Goal: Transaction & Acquisition: Purchase product/service

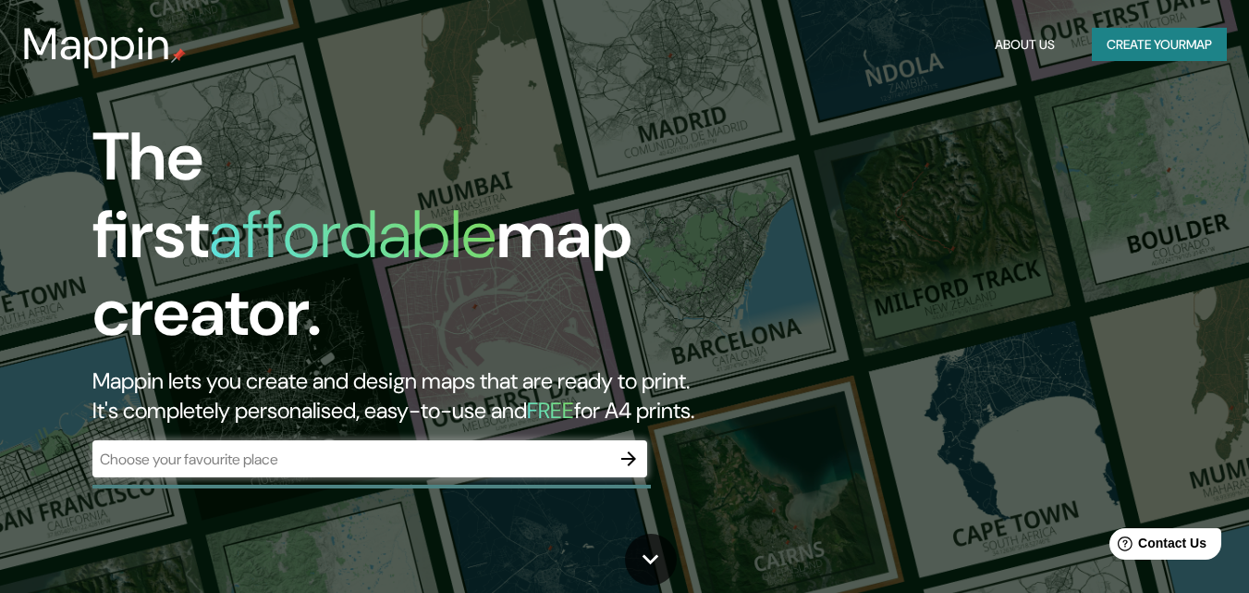
click at [1145, 34] on button "Create your map" at bounding box center [1159, 45] width 135 height 34
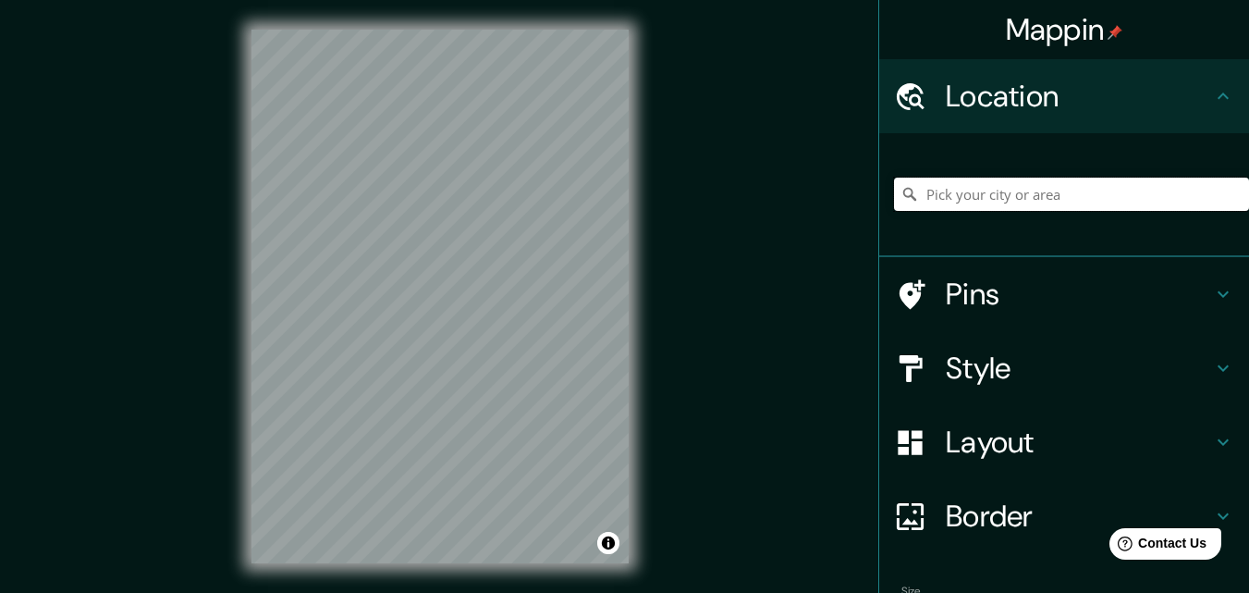
click at [988, 194] on input "Pick your city or area" at bounding box center [1071, 193] width 355 height 33
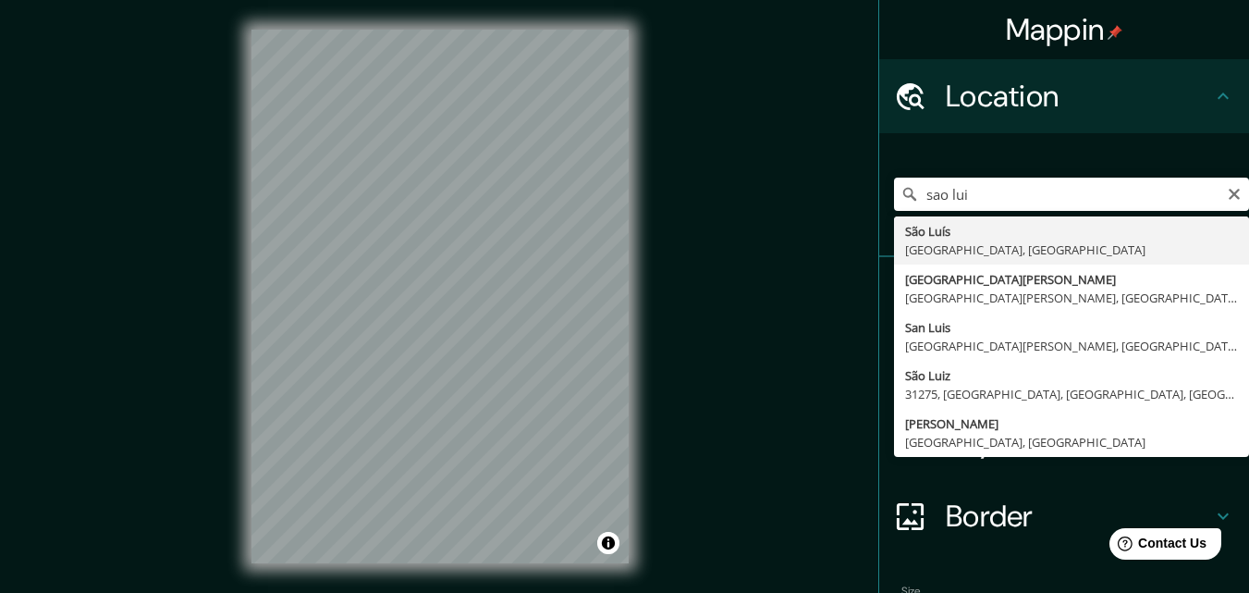
type input "[GEOGRAPHIC_DATA][PERSON_NAME], [GEOGRAPHIC_DATA], [GEOGRAPHIC_DATA]"
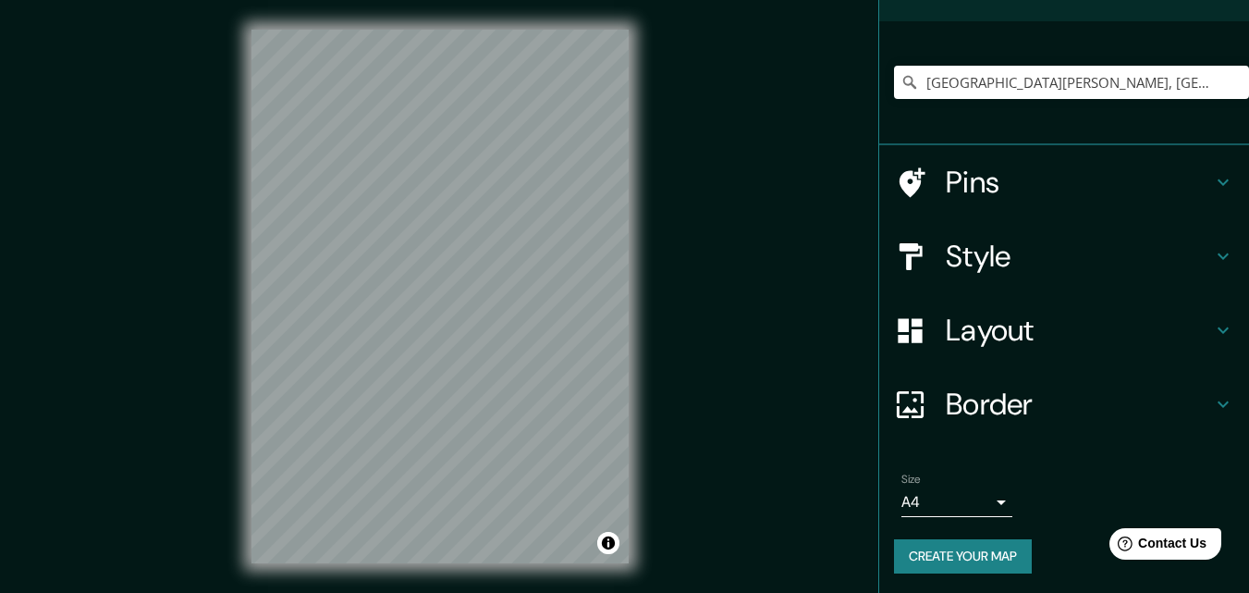
scroll to position [115, 0]
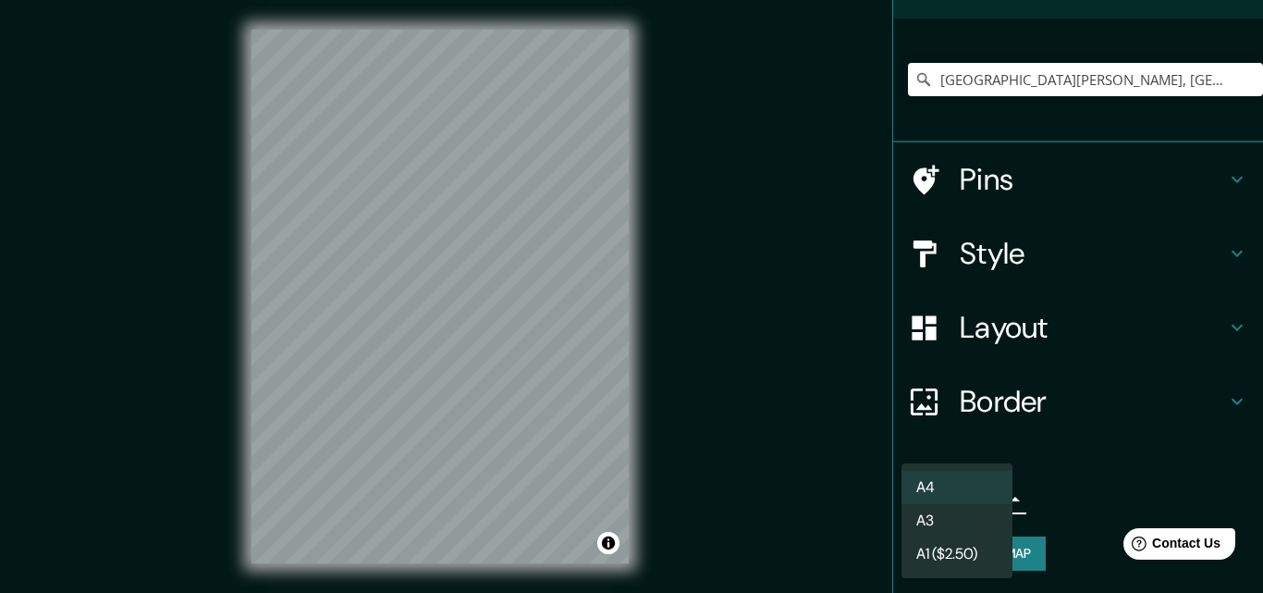
click at [997, 501] on body "Mappin Location [GEOGRAPHIC_DATA][PERSON_NAME], [GEOGRAPHIC_DATA], [GEOGRAPHIC_…" at bounding box center [631, 296] width 1263 height 593
click at [977, 523] on li "A3" at bounding box center [956, 520] width 111 height 33
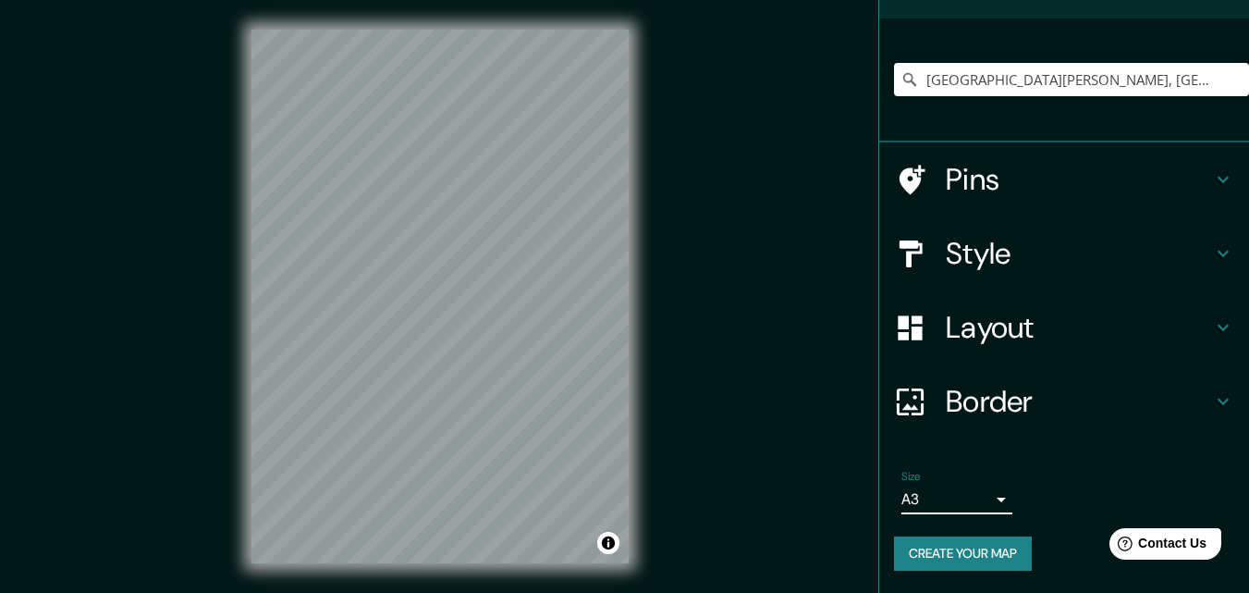
click at [979, 505] on body "Mappin Location [GEOGRAPHIC_DATA][PERSON_NAME], [GEOGRAPHIC_DATA], [GEOGRAPHIC_…" at bounding box center [624, 296] width 1249 height 593
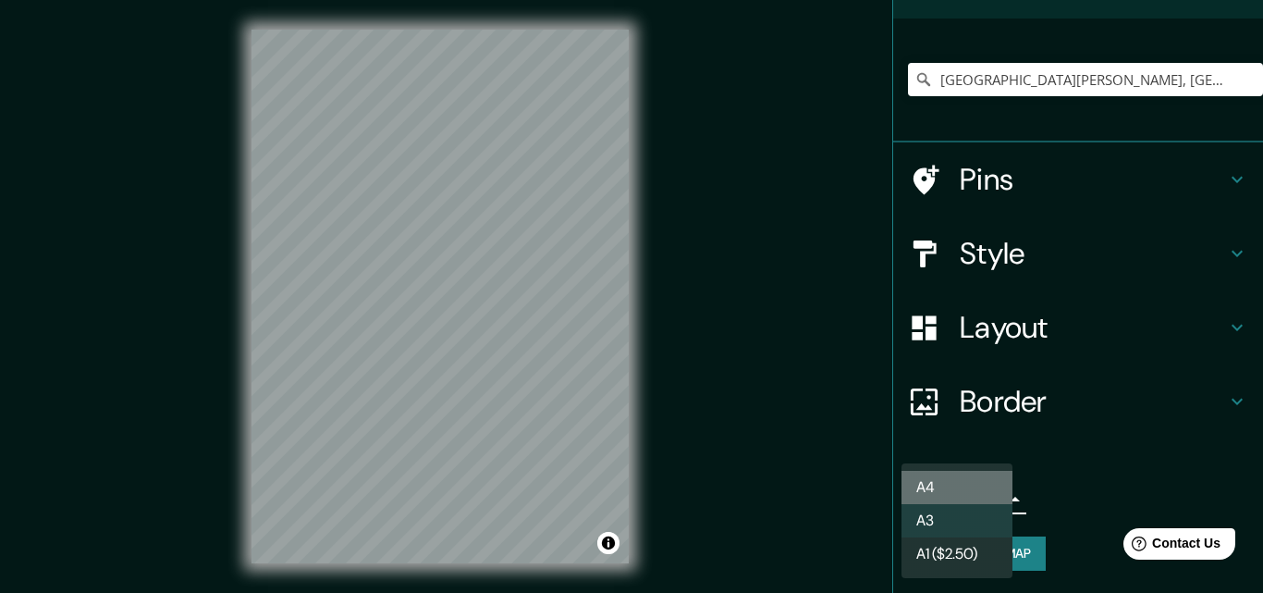
click at [989, 483] on li "A4" at bounding box center [956, 487] width 111 height 33
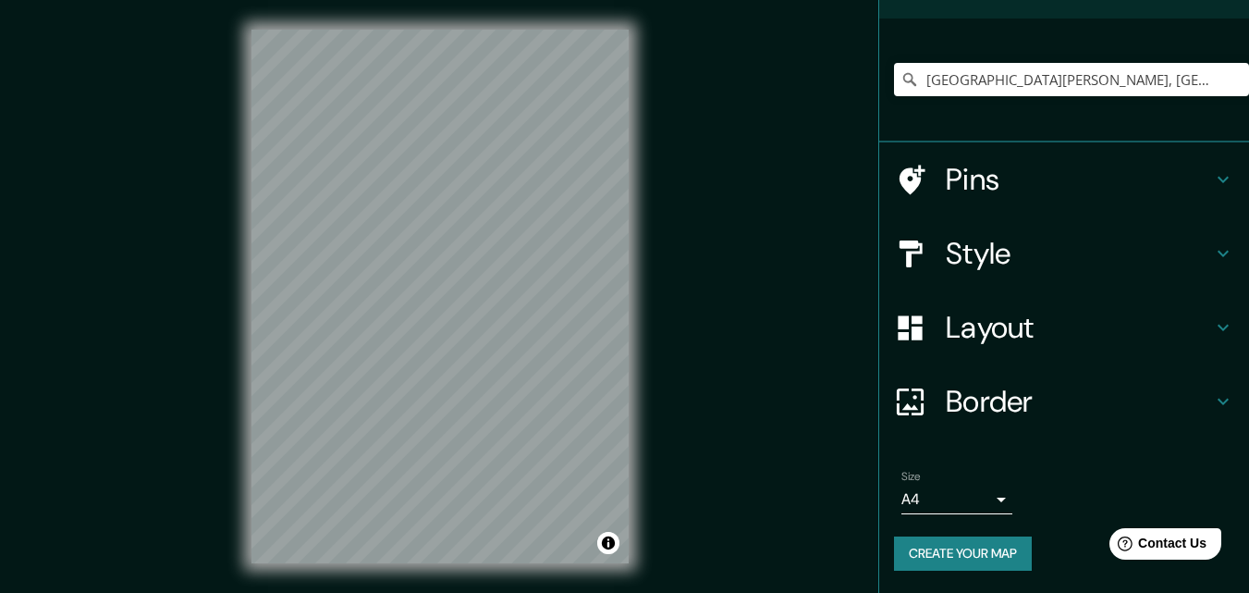
click at [1089, 179] on h4 "Pins" at bounding box center [1079, 179] width 266 height 37
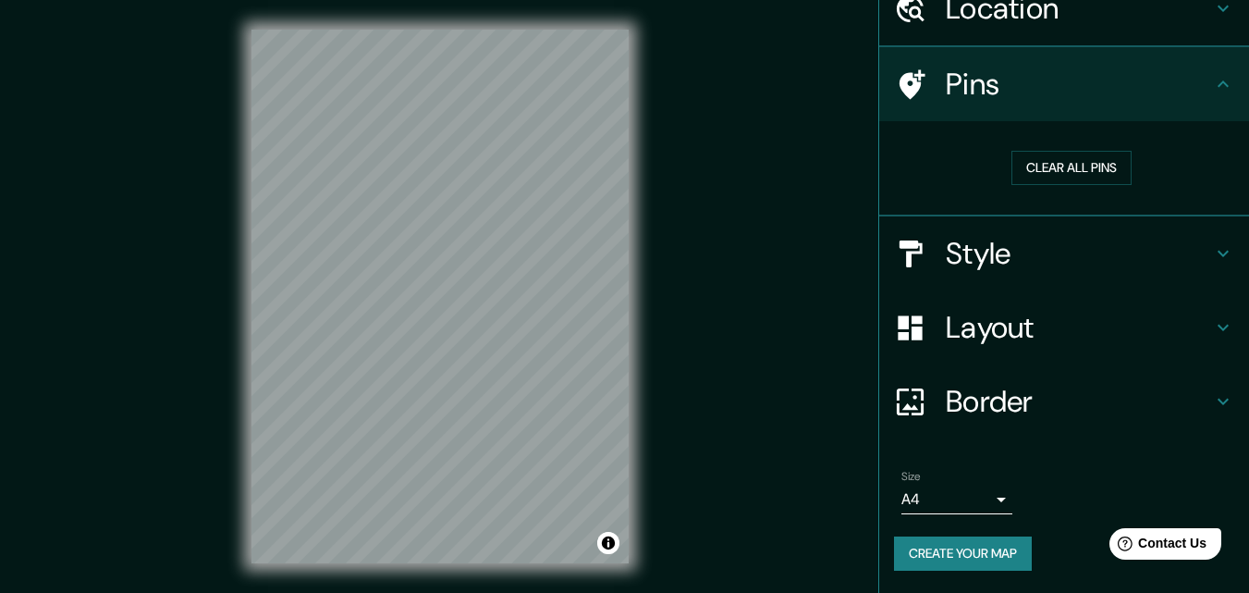
scroll to position [87, 0]
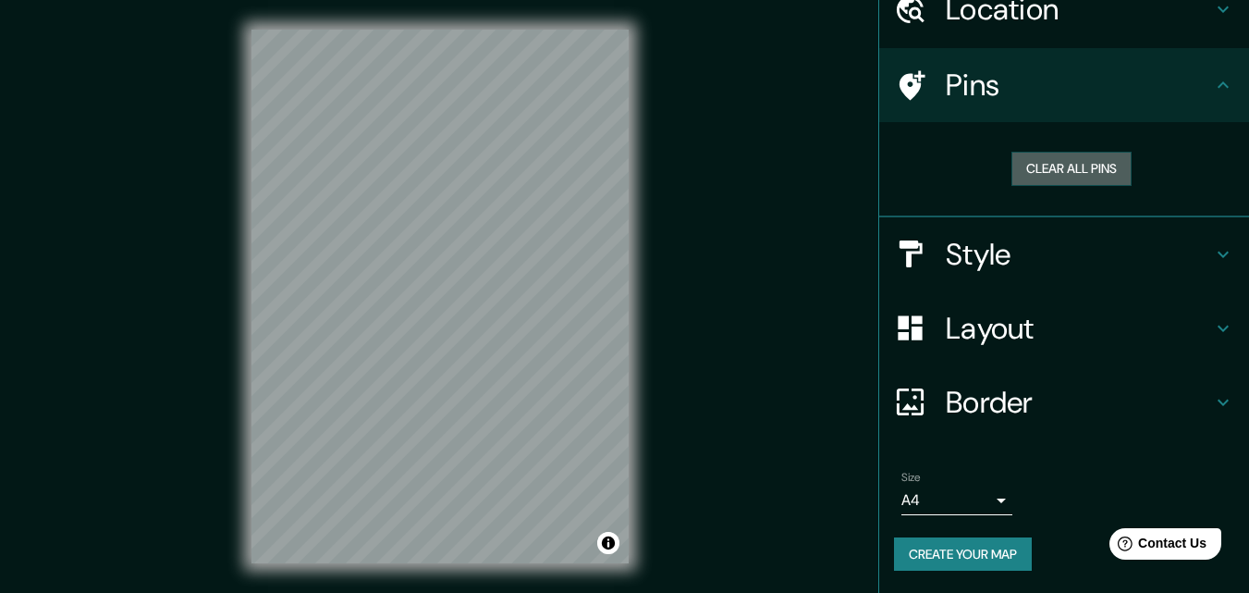
click at [1089, 179] on button "Clear all pins" at bounding box center [1071, 169] width 120 height 34
click at [1059, 166] on button "Clear all pins" at bounding box center [1071, 169] width 120 height 34
click at [1028, 163] on button "Clear all pins" at bounding box center [1071, 169] width 120 height 34
click at [997, 264] on h4 "Style" at bounding box center [1079, 254] width 266 height 37
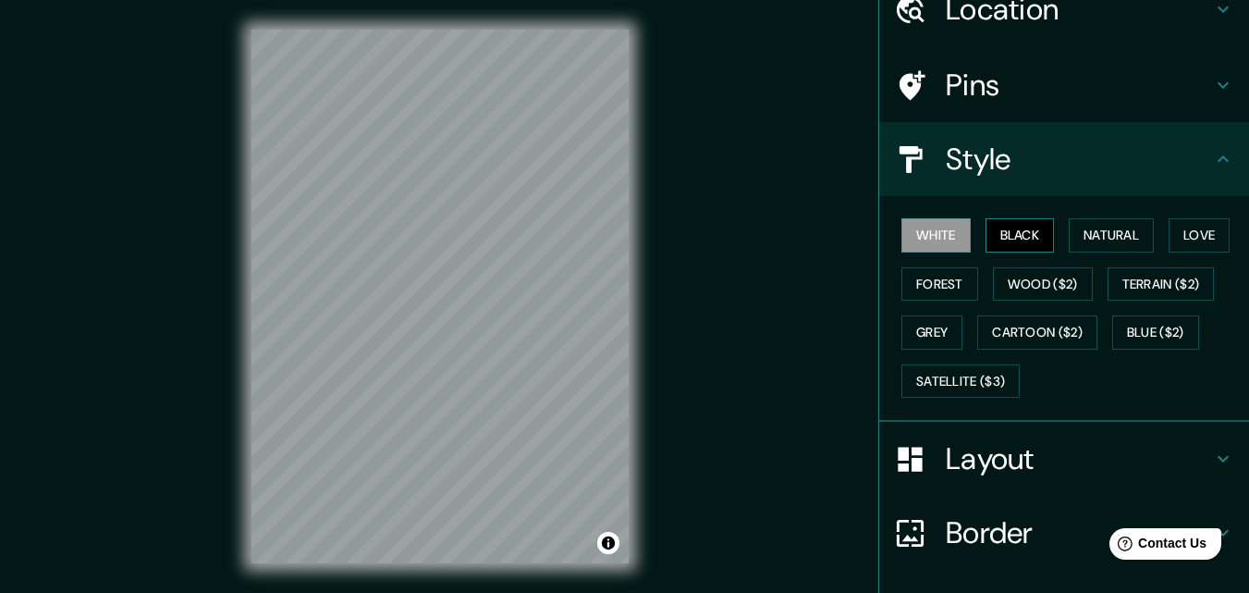
click at [1021, 238] on button "Black" at bounding box center [1019, 235] width 69 height 34
click at [1101, 225] on button "Natural" at bounding box center [1111, 235] width 85 height 34
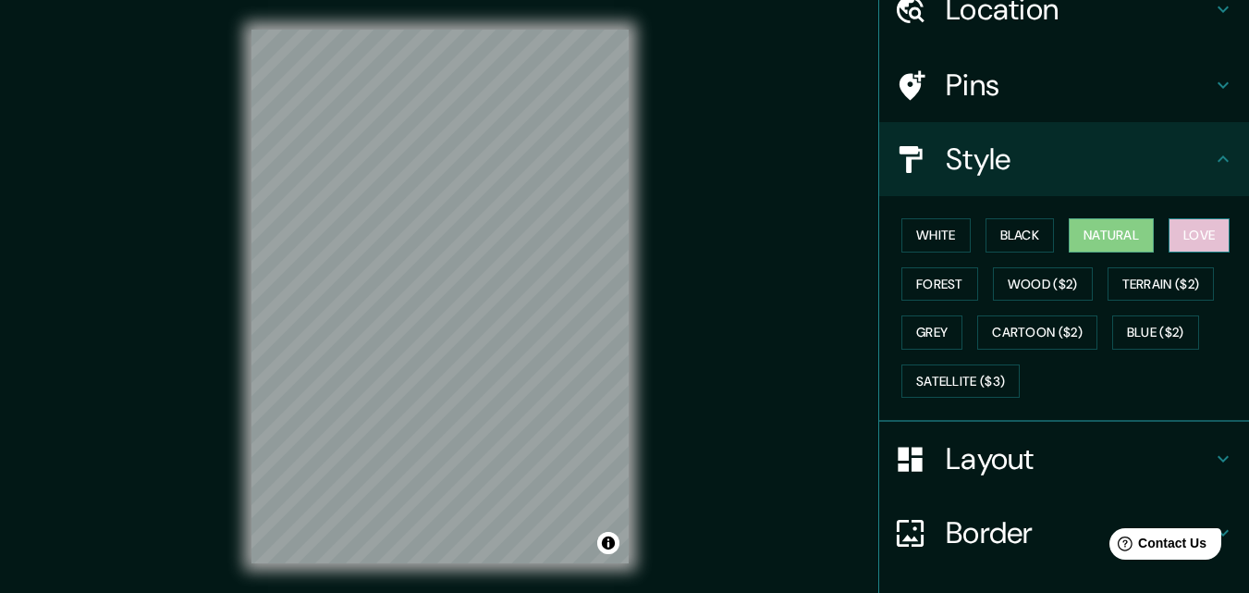
click at [1220, 236] on button "Love" at bounding box center [1198, 235] width 61 height 34
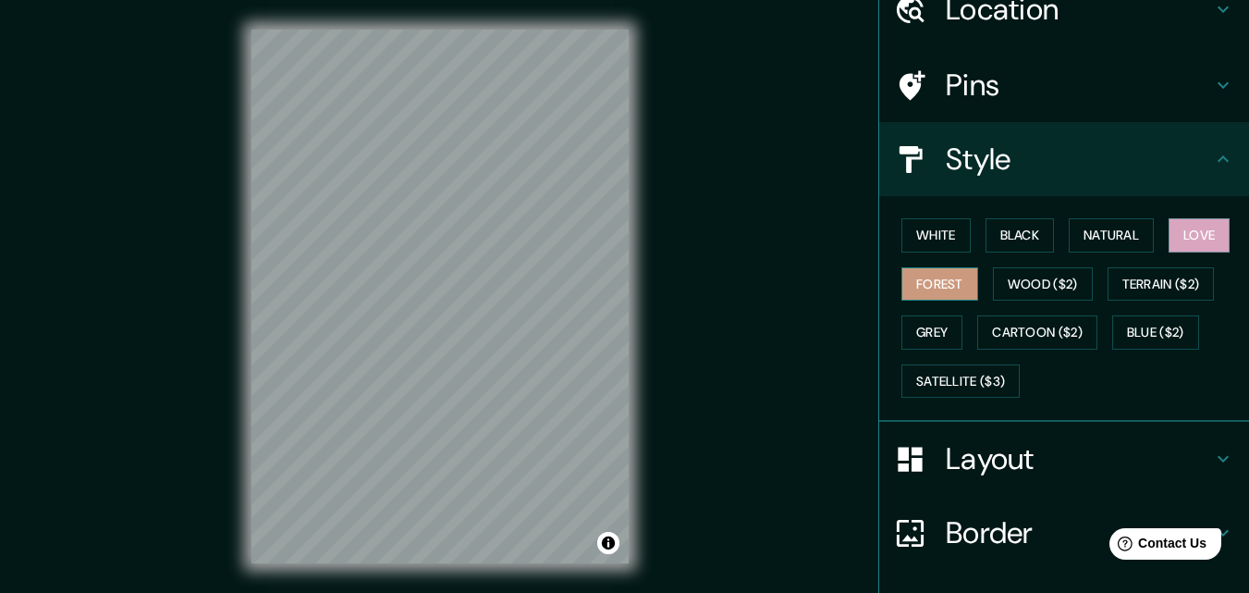
click at [937, 286] on button "Forest" at bounding box center [939, 284] width 77 height 34
click at [919, 235] on button "White" at bounding box center [935, 235] width 69 height 34
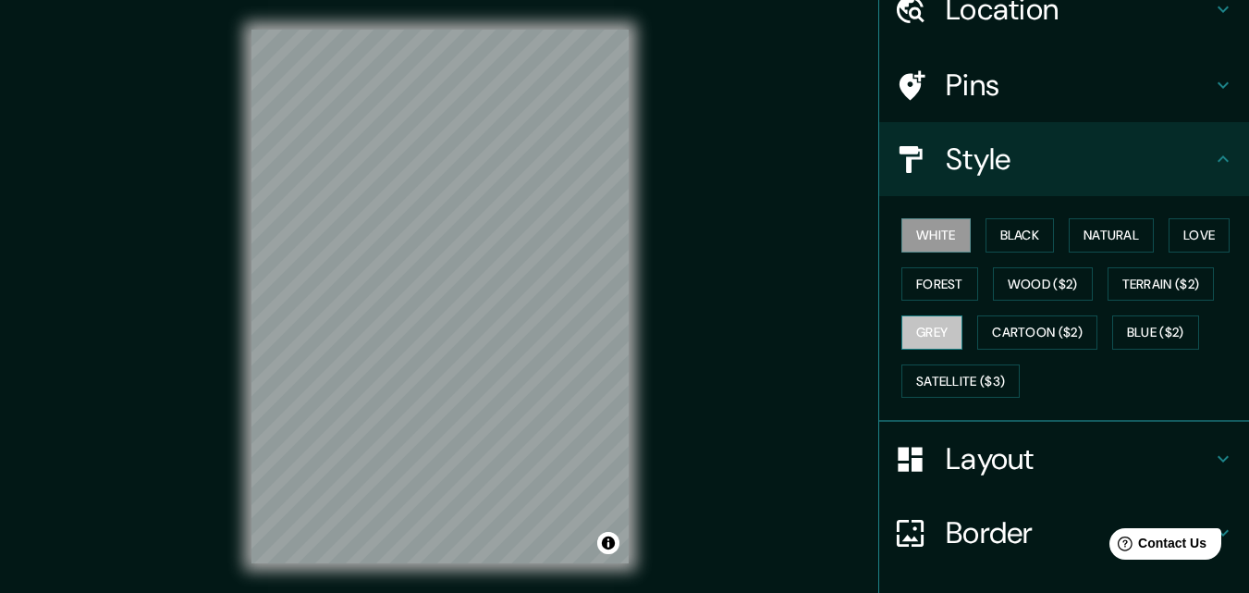
click at [928, 329] on button "Grey" at bounding box center [931, 332] width 61 height 34
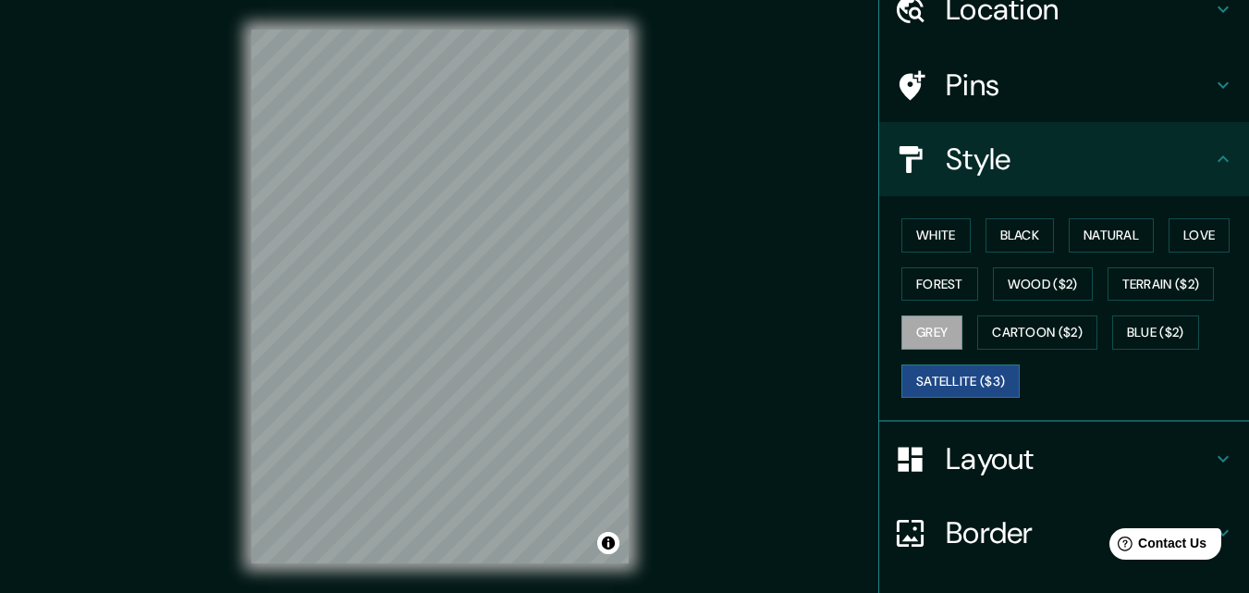
click at [939, 383] on button "Satellite ($3)" at bounding box center [960, 381] width 118 height 34
click at [905, 230] on button "White" at bounding box center [935, 235] width 69 height 34
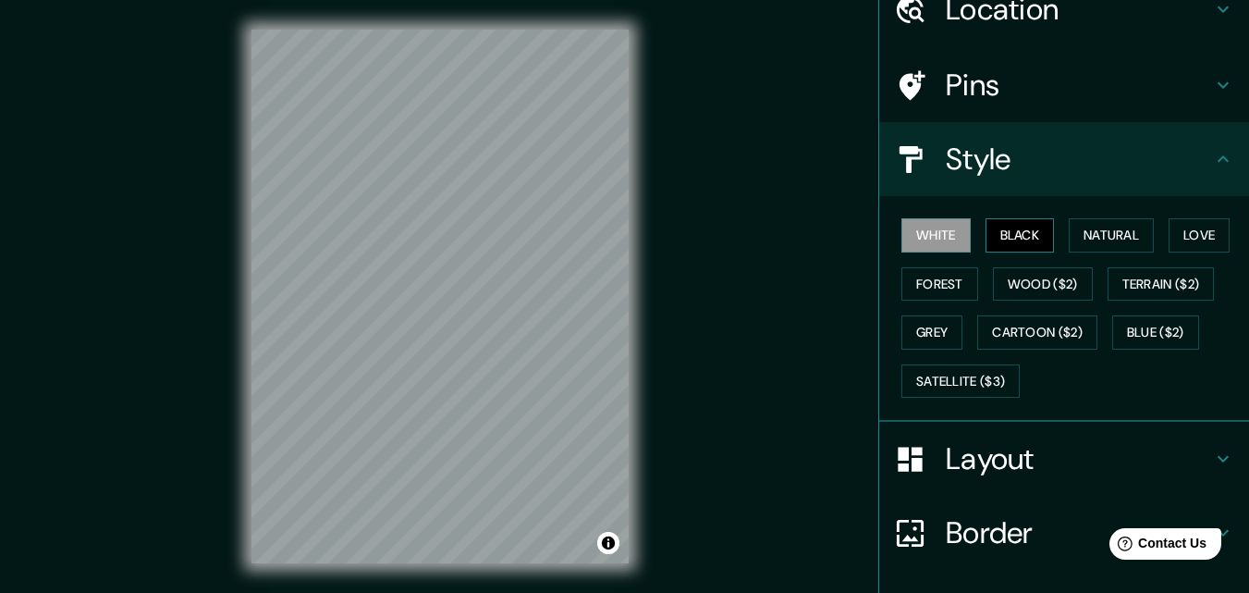
click at [1030, 236] on button "Black" at bounding box center [1019, 235] width 69 height 34
click at [1087, 225] on button "Natural" at bounding box center [1111, 235] width 85 height 34
click at [904, 225] on button "White" at bounding box center [935, 235] width 69 height 34
click at [1192, 151] on h4 "Style" at bounding box center [1079, 159] width 266 height 37
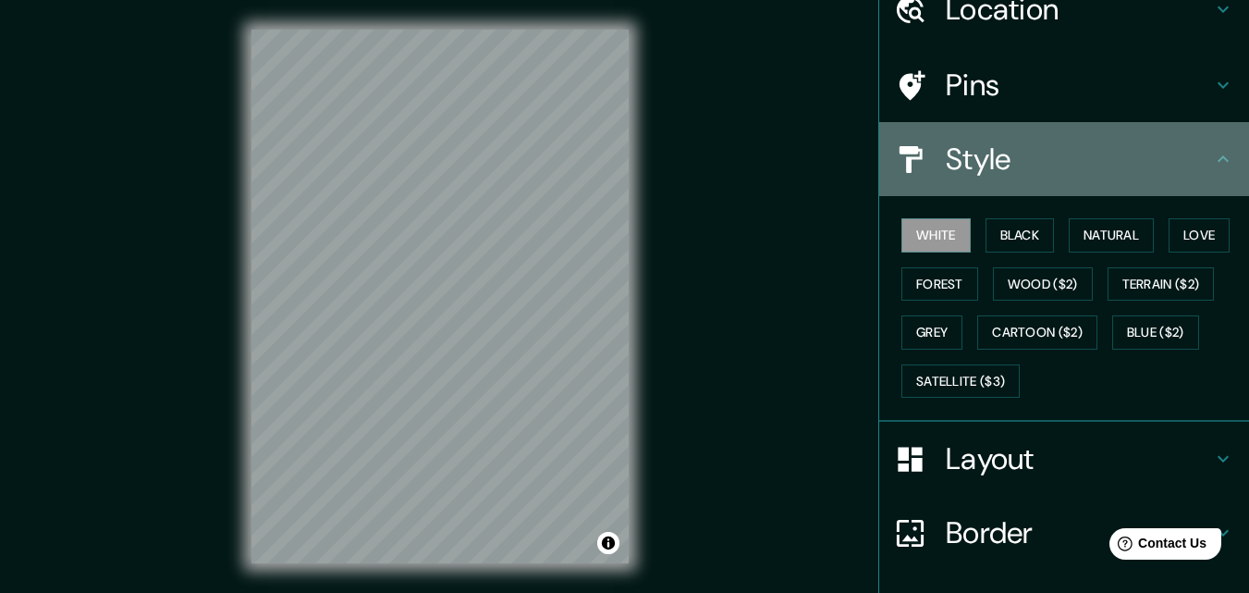
click at [1212, 161] on icon at bounding box center [1223, 159] width 22 height 22
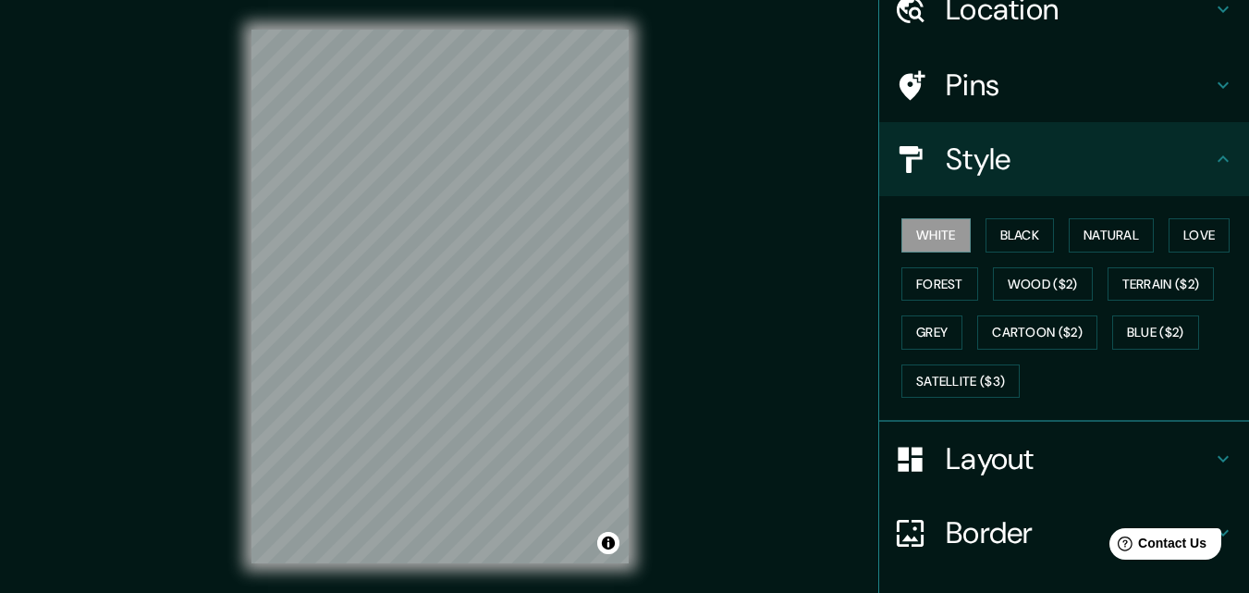
click at [961, 463] on h4 "Layout" at bounding box center [1079, 458] width 266 height 37
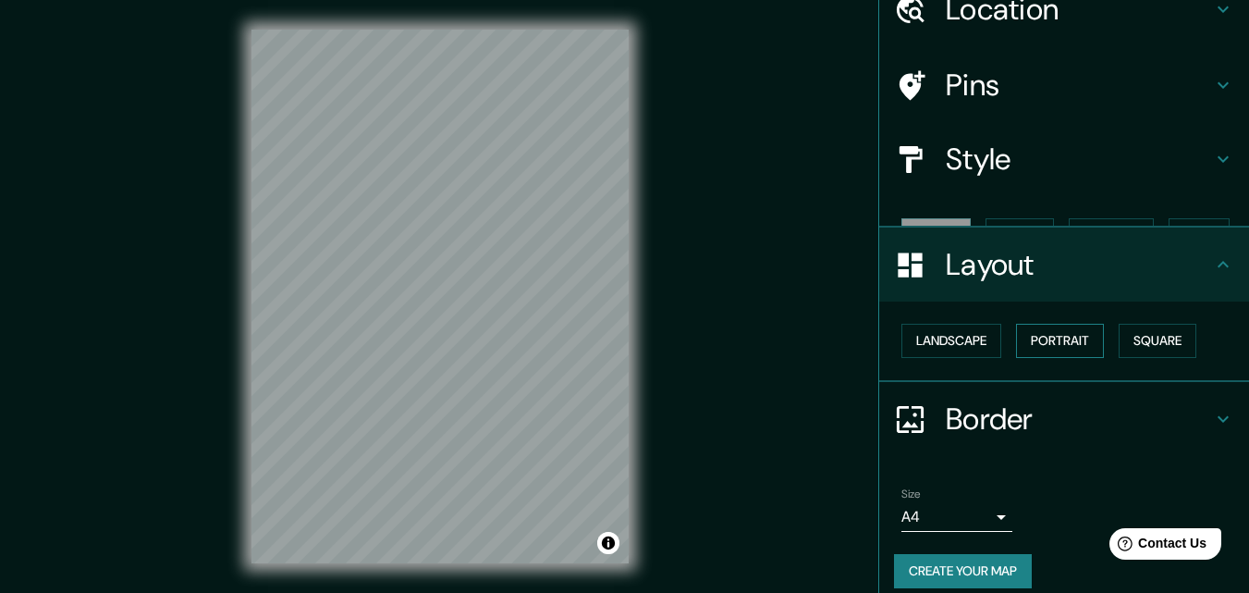
scroll to position [72, 0]
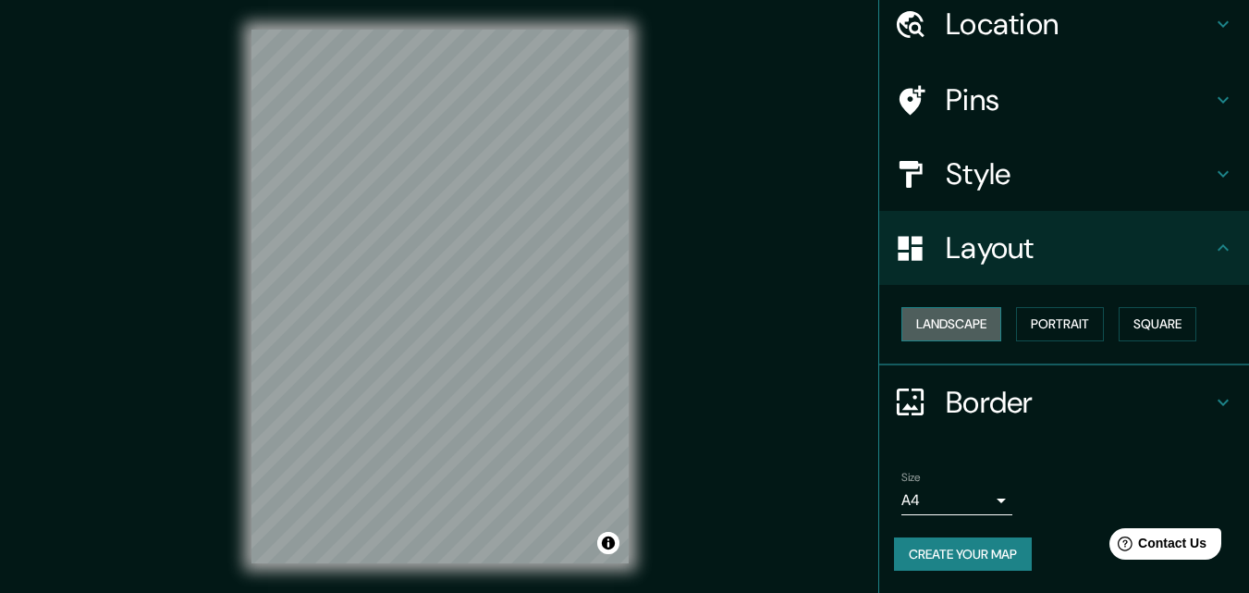
click at [948, 320] on button "Landscape" at bounding box center [951, 324] width 100 height 34
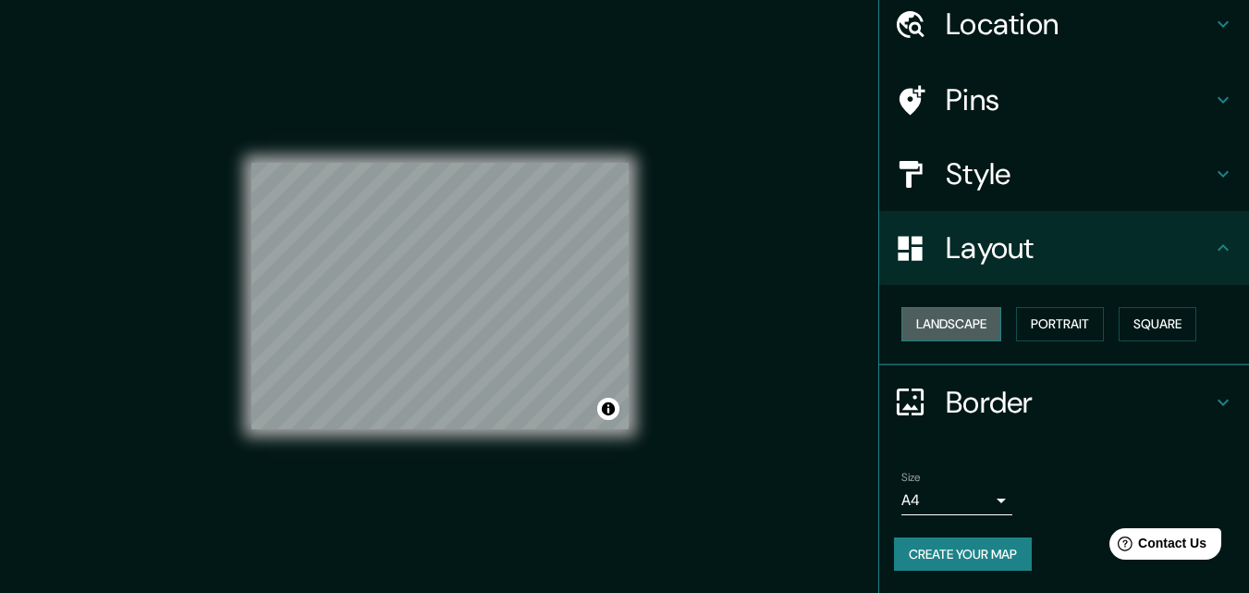
click at [948, 320] on button "Landscape" at bounding box center [951, 324] width 100 height 34
click at [1055, 320] on button "Portrait" at bounding box center [1060, 324] width 88 height 34
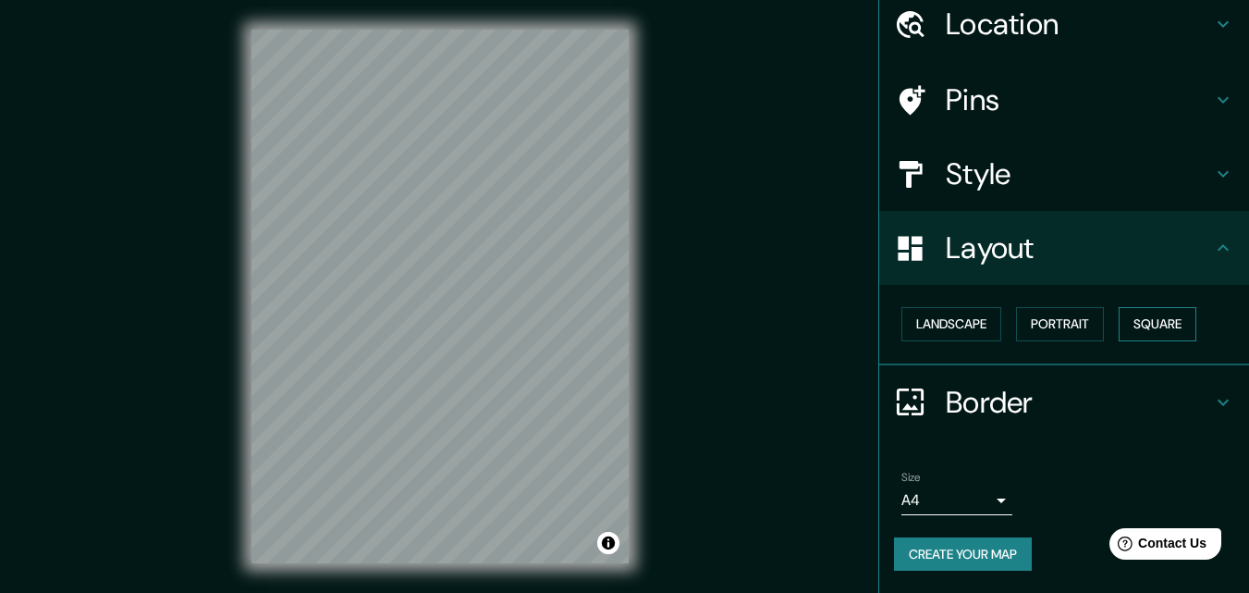
click at [1172, 320] on button "Square" at bounding box center [1158, 324] width 78 height 34
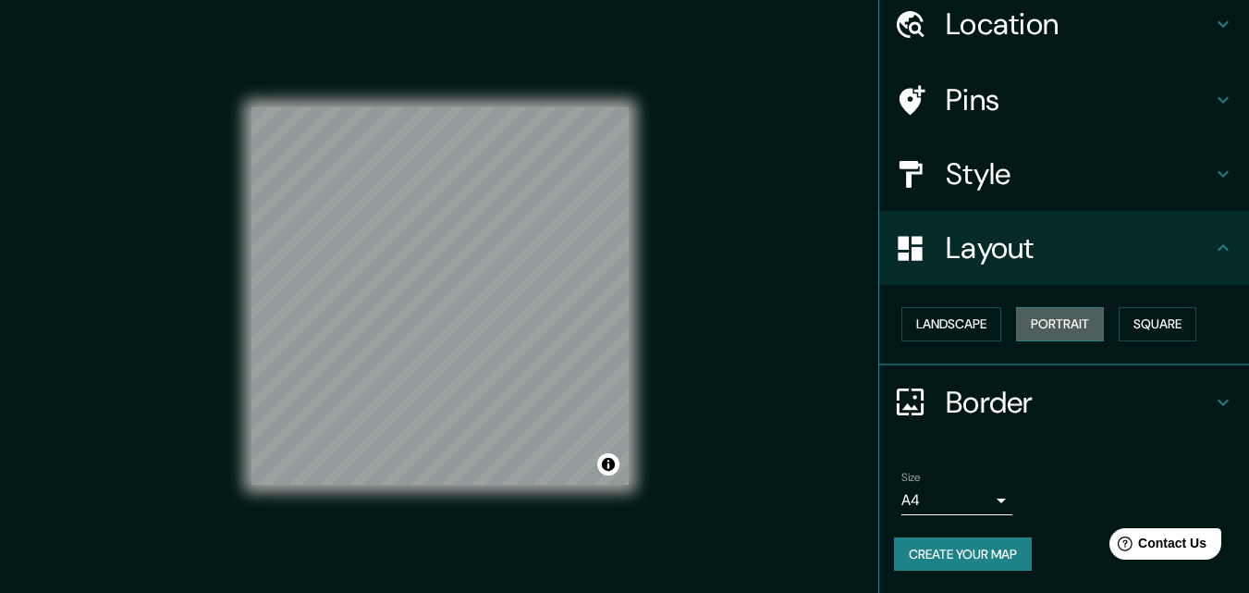
click at [1068, 325] on button "Portrait" at bounding box center [1060, 324] width 88 height 34
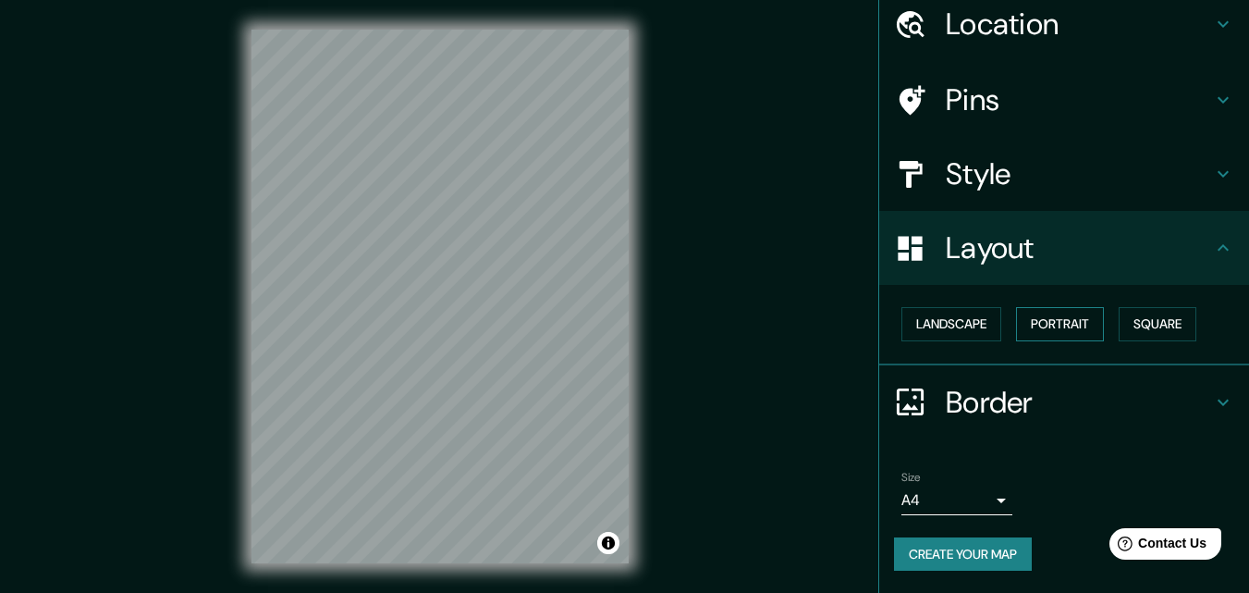
click at [1063, 326] on button "Portrait" at bounding box center [1060, 324] width 88 height 34
click at [939, 338] on button "Landscape" at bounding box center [951, 324] width 100 height 34
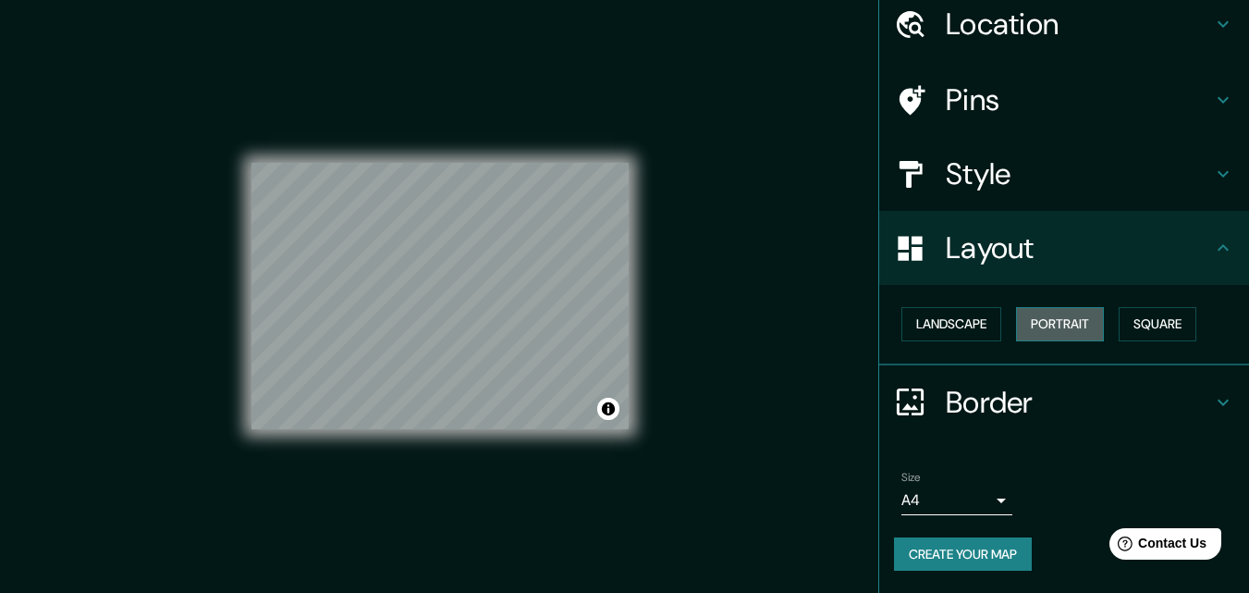
click at [1039, 322] on button "Portrait" at bounding box center [1060, 324] width 88 height 34
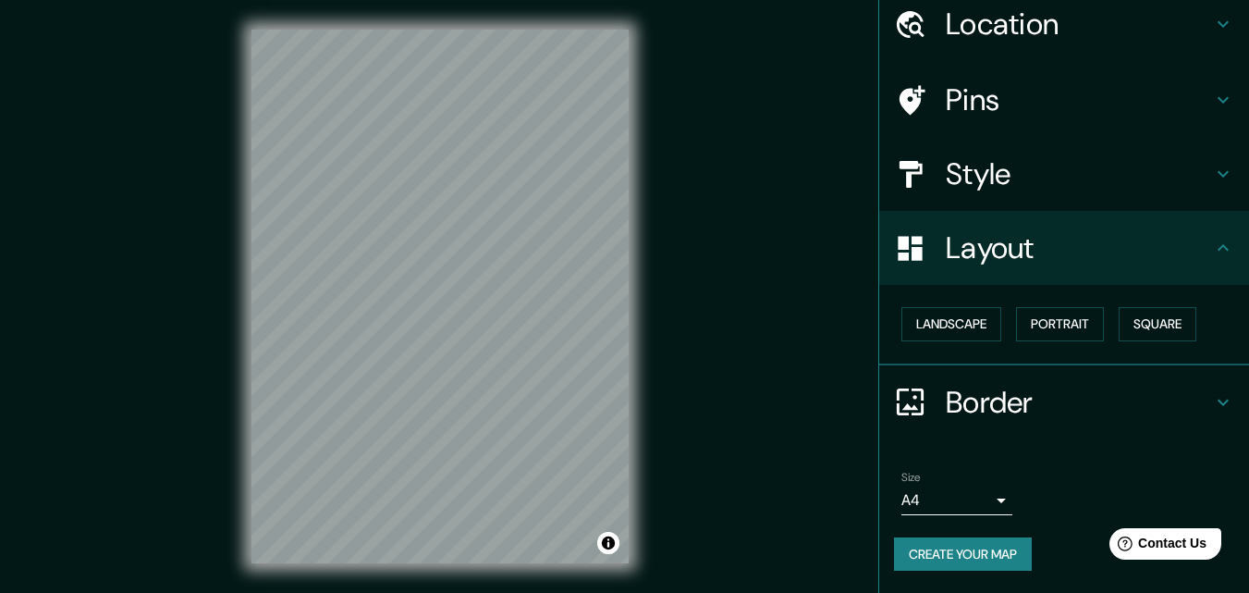
click at [1098, 405] on h4 "Border" at bounding box center [1079, 402] width 266 height 37
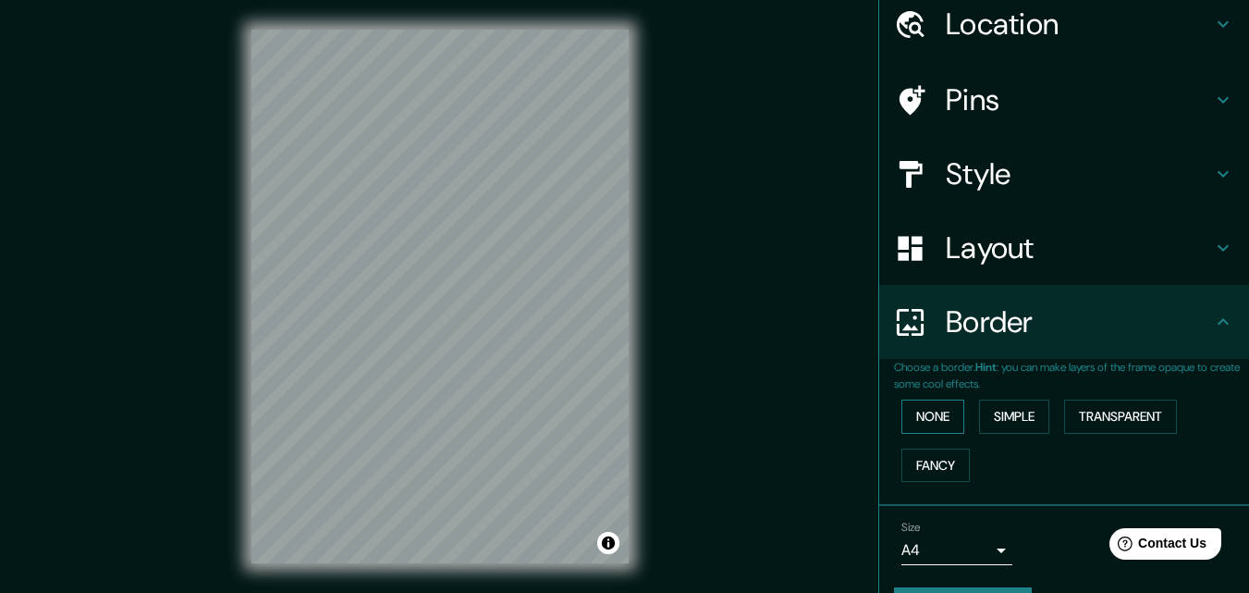
click at [936, 412] on button "None" at bounding box center [932, 416] width 63 height 34
click at [1016, 415] on button "Simple" at bounding box center [1014, 416] width 70 height 34
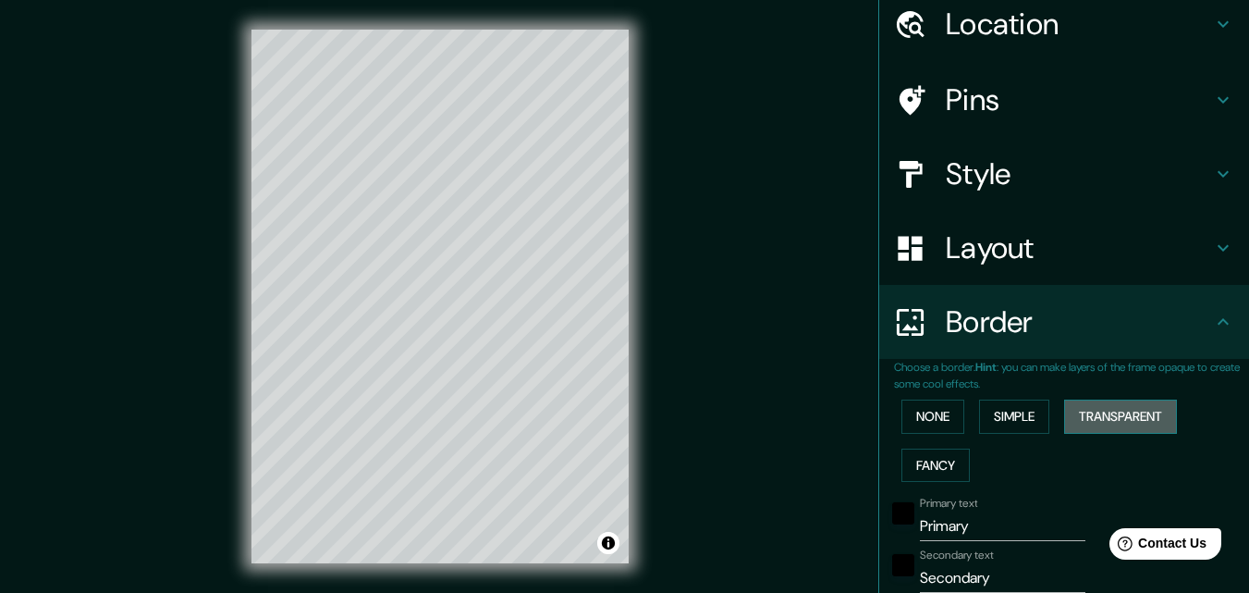
click at [1085, 412] on button "Transparent" at bounding box center [1120, 416] width 113 height 34
click at [936, 458] on button "Fancy" at bounding box center [935, 465] width 68 height 34
click at [915, 422] on button "None" at bounding box center [932, 416] width 63 height 34
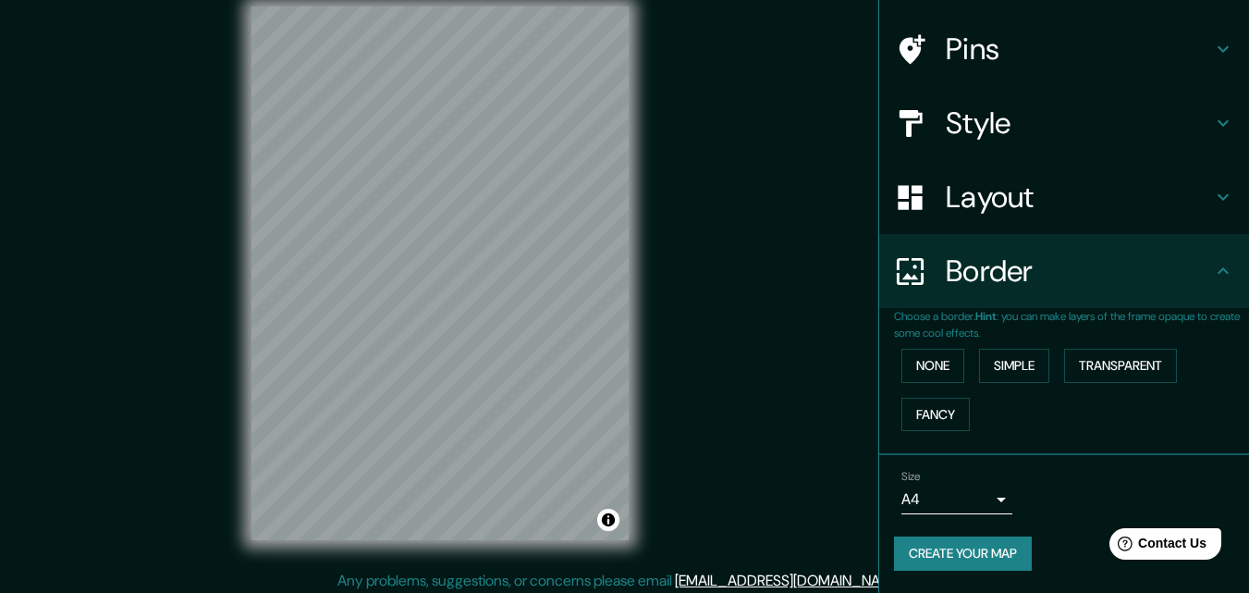
scroll to position [30, 0]
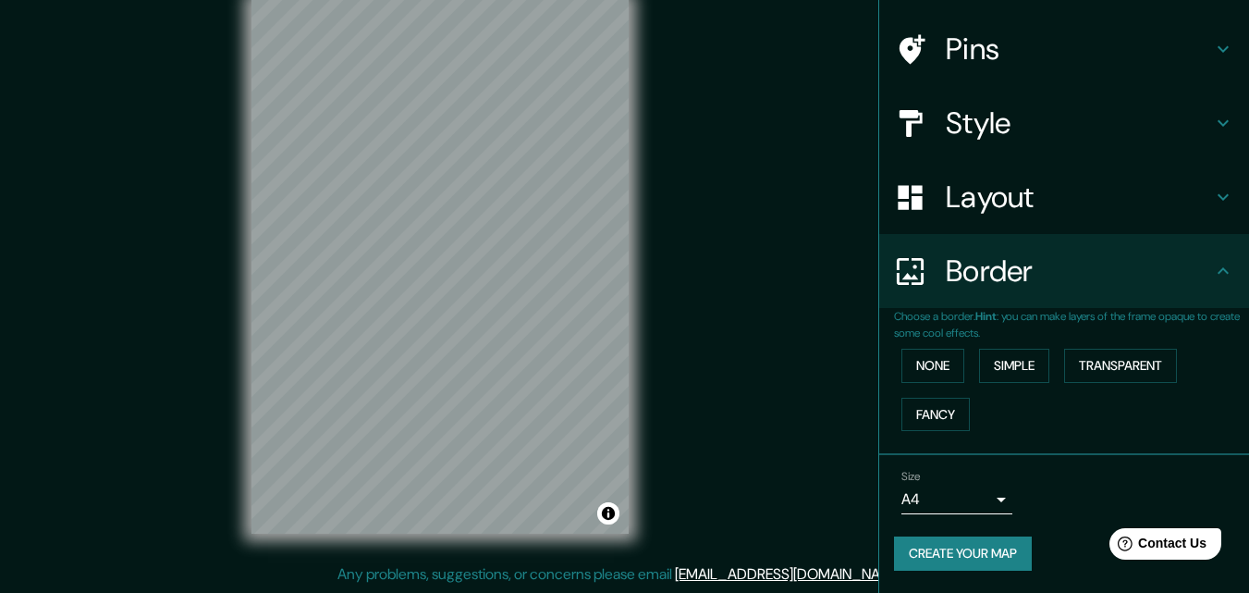
click at [984, 501] on body "Mappin Location [GEOGRAPHIC_DATA][PERSON_NAME], [GEOGRAPHIC_DATA], [GEOGRAPHIC_…" at bounding box center [624, 266] width 1249 height 593
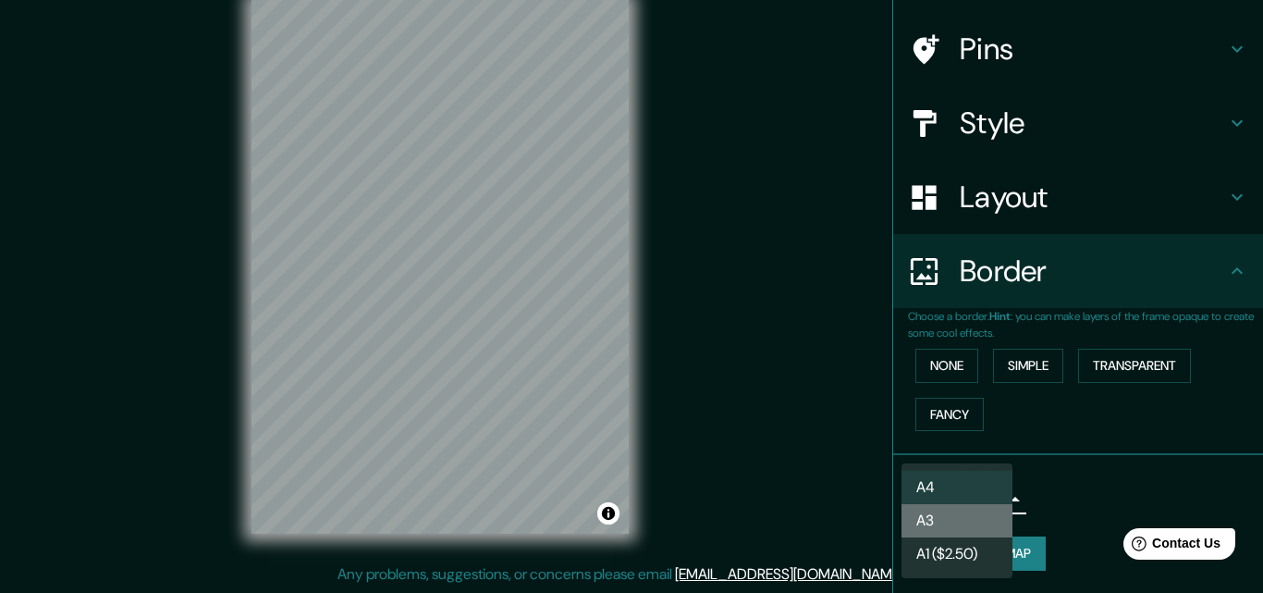
click at [993, 516] on li "A3" at bounding box center [956, 520] width 111 height 33
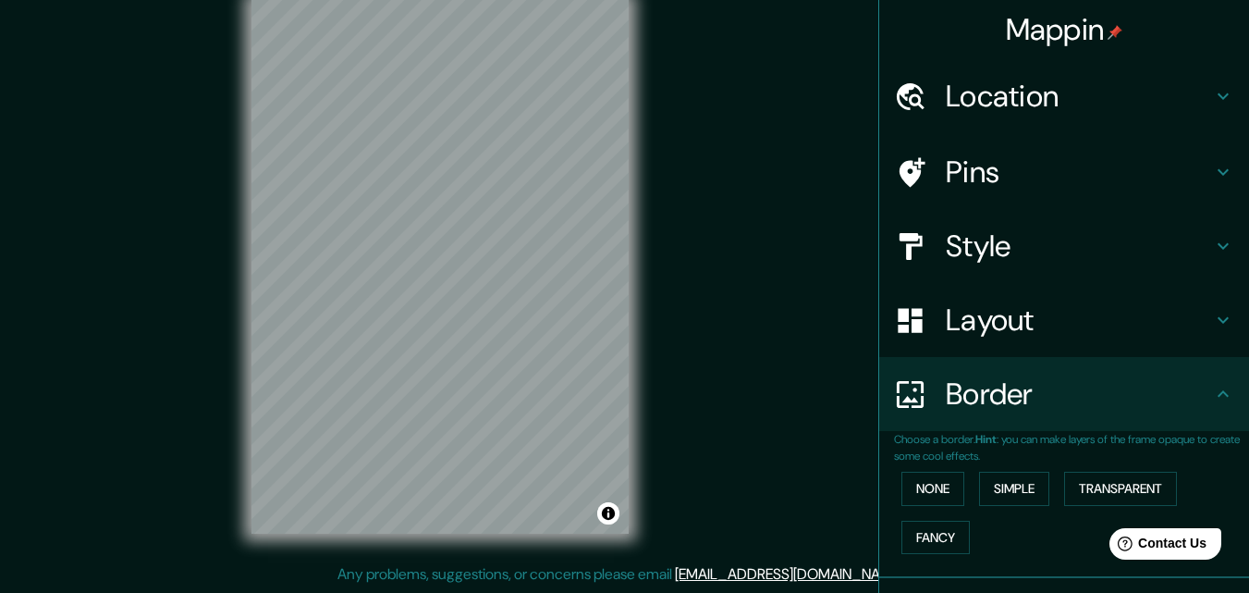
scroll to position [0, 0]
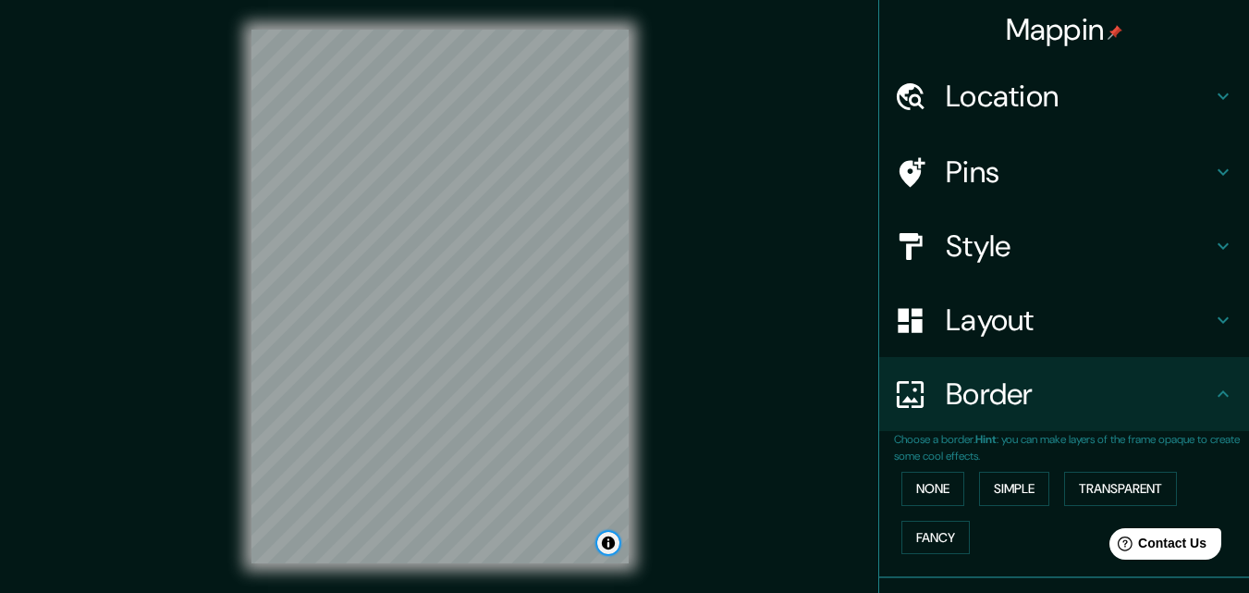
click at [605, 545] on button "Toggle attribution" at bounding box center [608, 543] width 22 height 22
click at [605, 543] on button "Toggle attribution" at bounding box center [608, 543] width 22 height 22
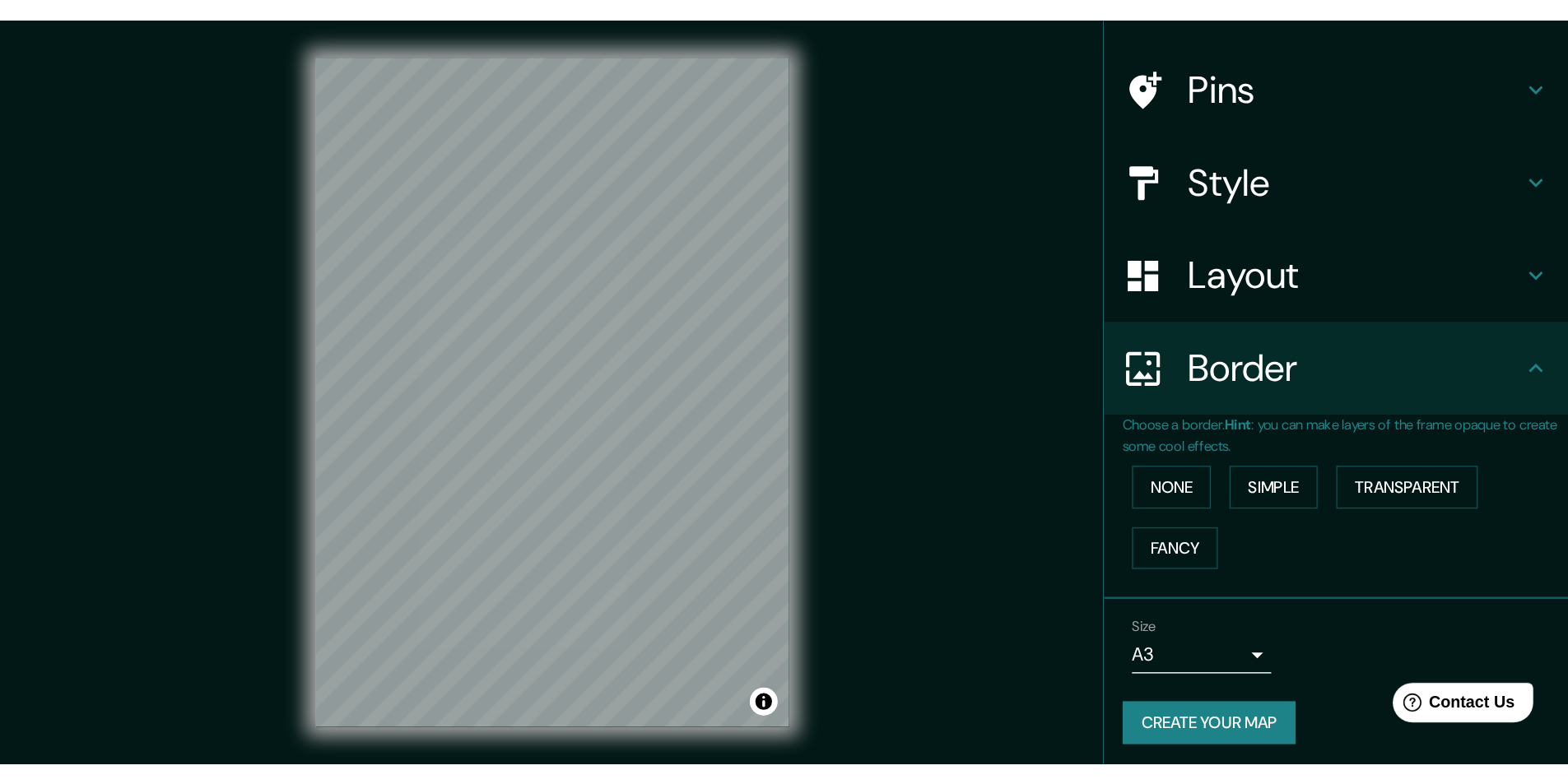
scroll to position [109, 0]
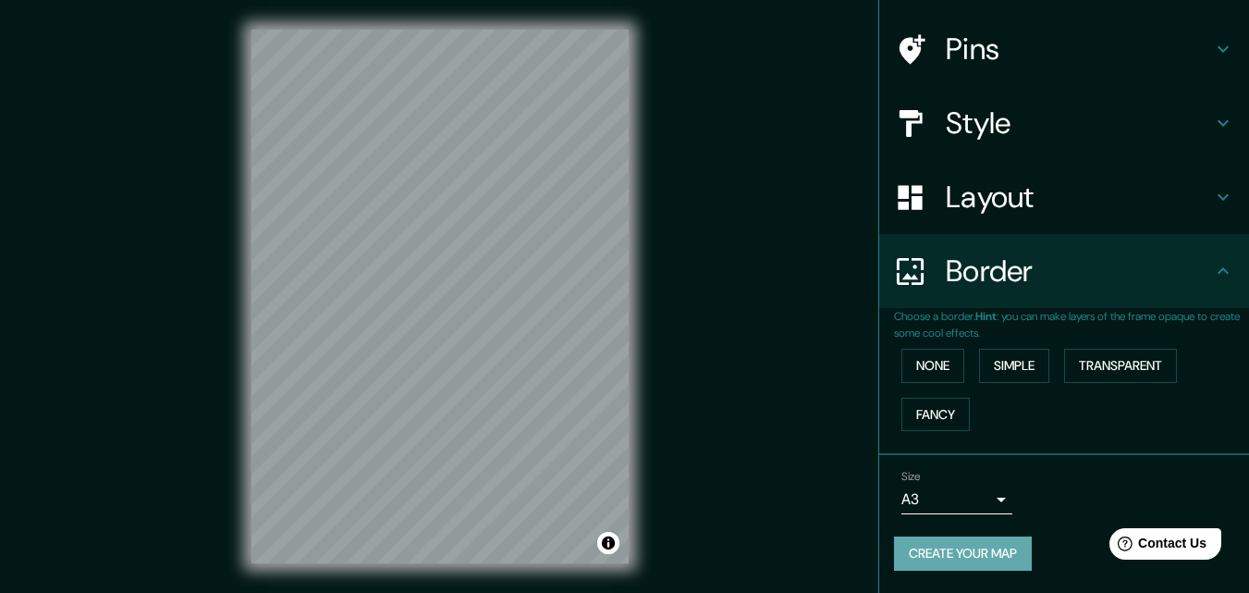
click at [954, 550] on button "Create your map" at bounding box center [963, 553] width 138 height 34
click at [923, 554] on button "Create your map" at bounding box center [963, 553] width 138 height 34
click at [983, 498] on body "Mappin Location [GEOGRAPHIC_DATA][PERSON_NAME], [GEOGRAPHIC_DATA], [GEOGRAPHIC_…" at bounding box center [624, 296] width 1249 height 593
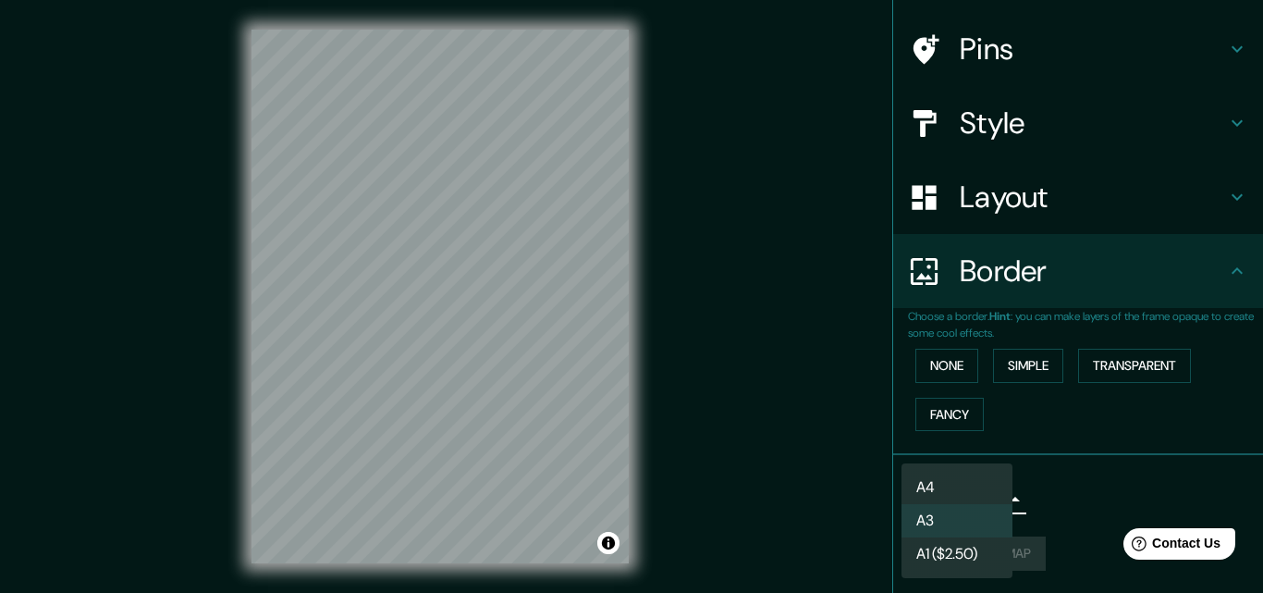
click at [975, 491] on li "A4" at bounding box center [956, 487] width 111 height 33
type input "single"
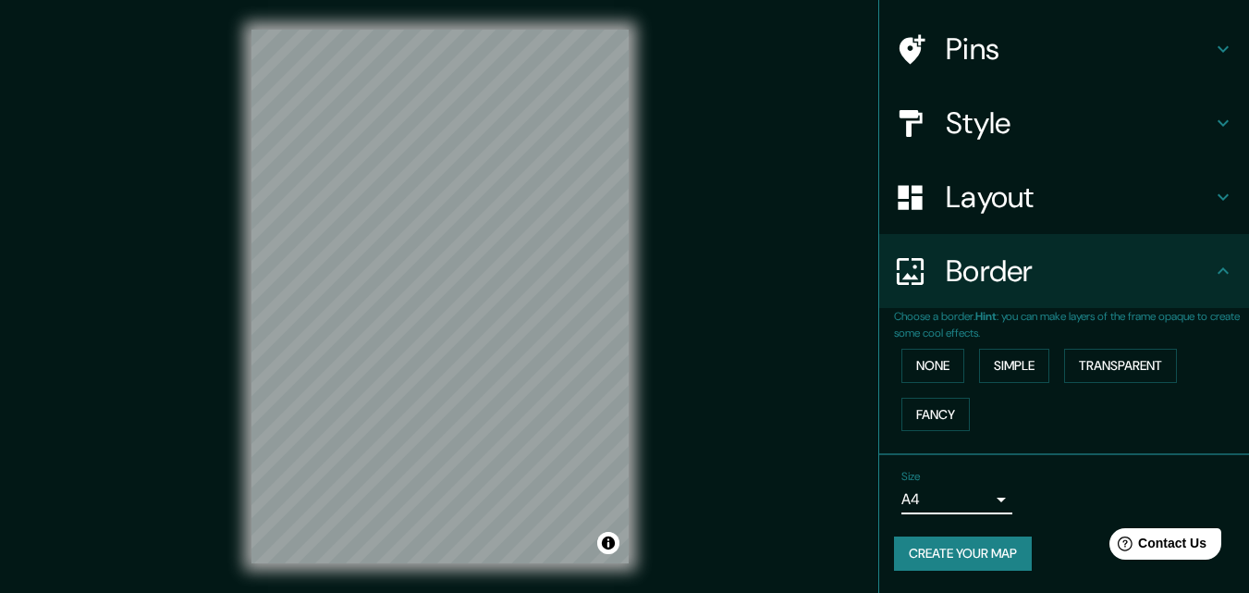
click at [969, 548] on button "Create your map" at bounding box center [963, 553] width 138 height 34
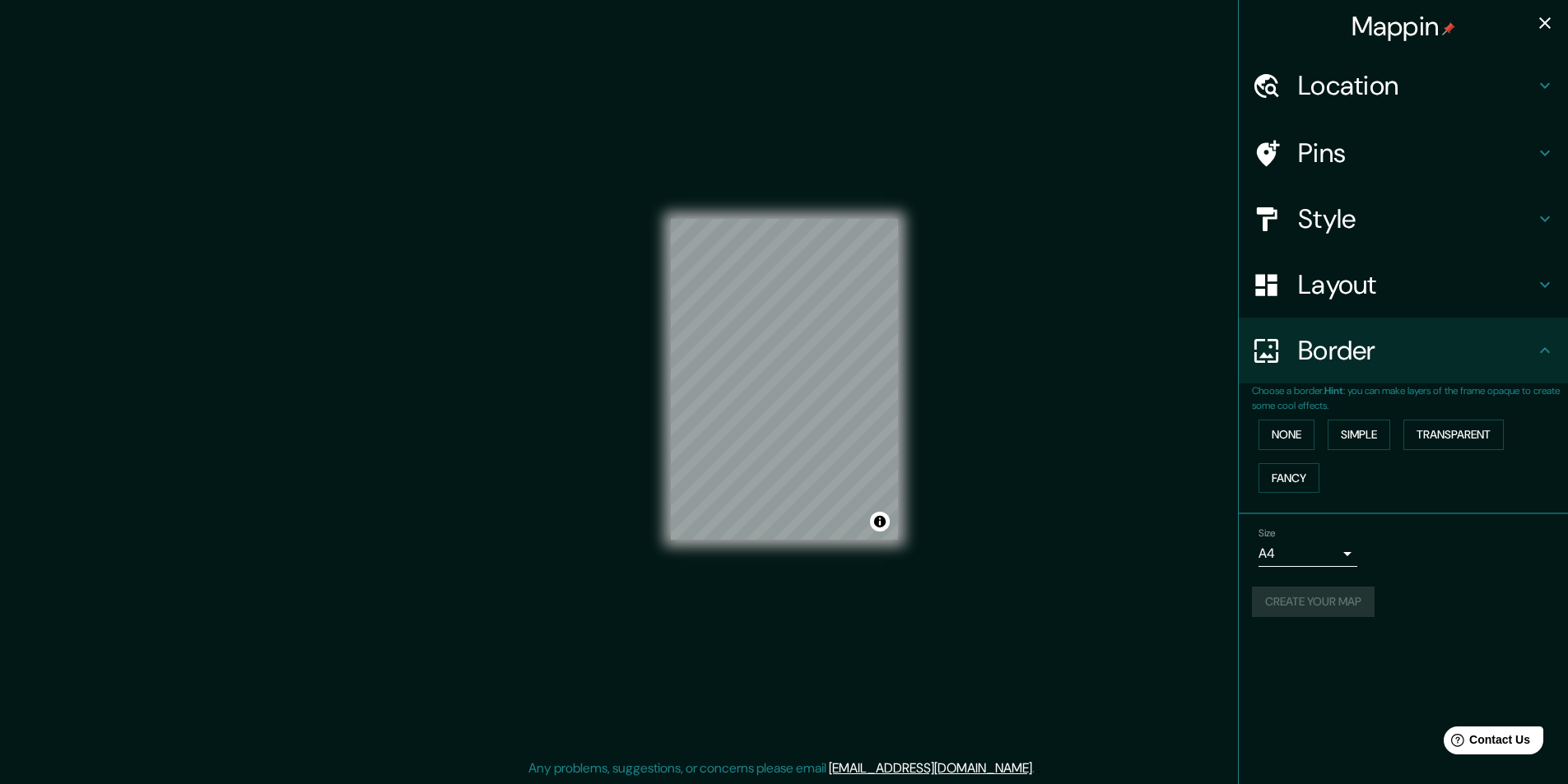
scroll to position [0, 0]
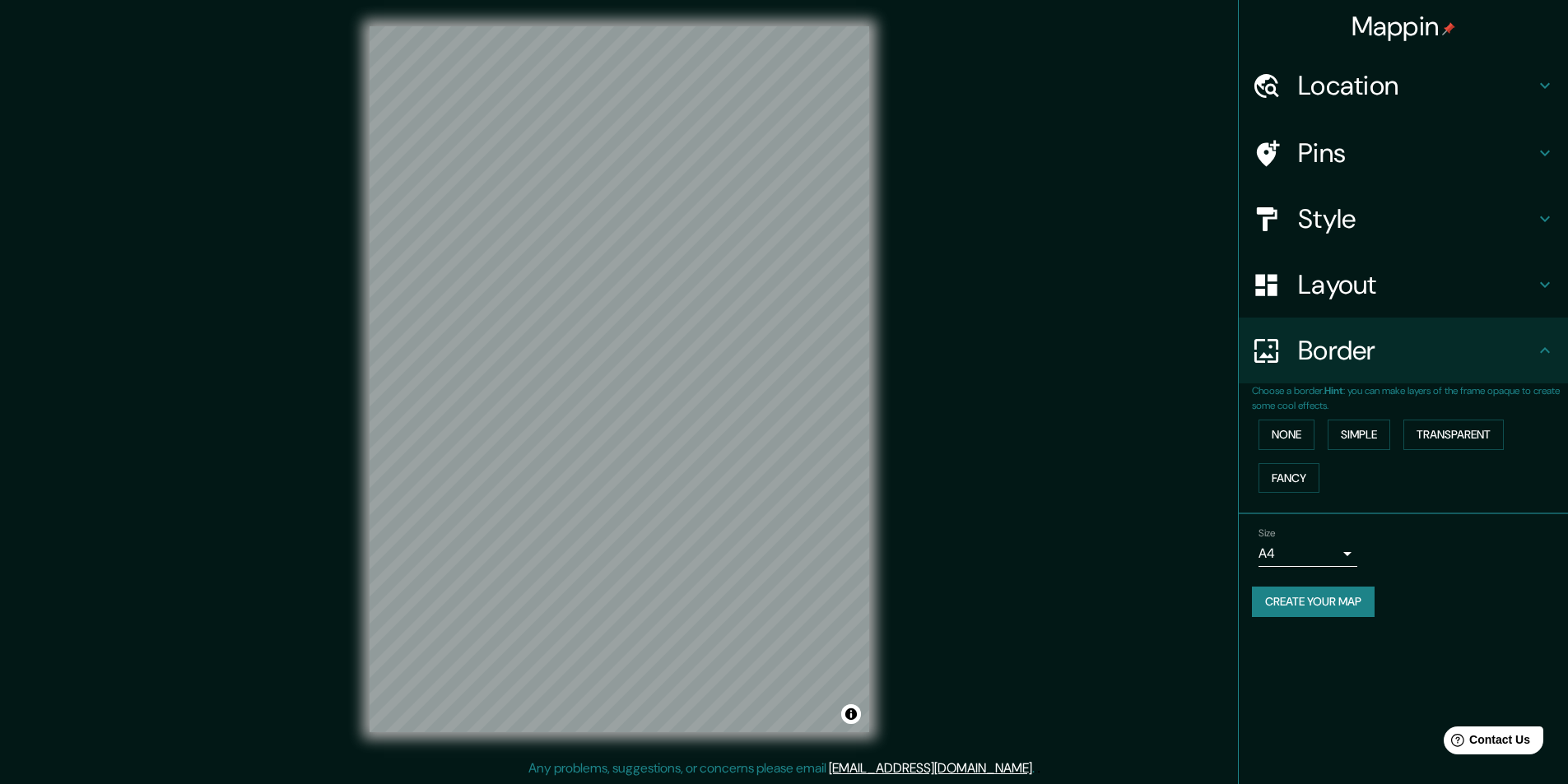
click at [1111, 527] on button "Create your map" at bounding box center [1313, 602] width 123 height 30
click at [1111, 527] on div "Mappin Location [GEOGRAPHIC_DATA][PERSON_NAME], [GEOGRAPHIC_DATA], [GEOGRAPHIC_…" at bounding box center [1402, 392] width 330 height 784
drag, startPoint x: 1323, startPoint y: 743, endPoint x: 1353, endPoint y: 713, distance: 42.4
click at [1111, 527] on div "Mappin Location [GEOGRAPHIC_DATA][PERSON_NAME], [GEOGRAPHIC_DATA], [GEOGRAPHIC_…" at bounding box center [1402, 392] width 330 height 784
